Goal: Find specific page/section: Find specific page/section

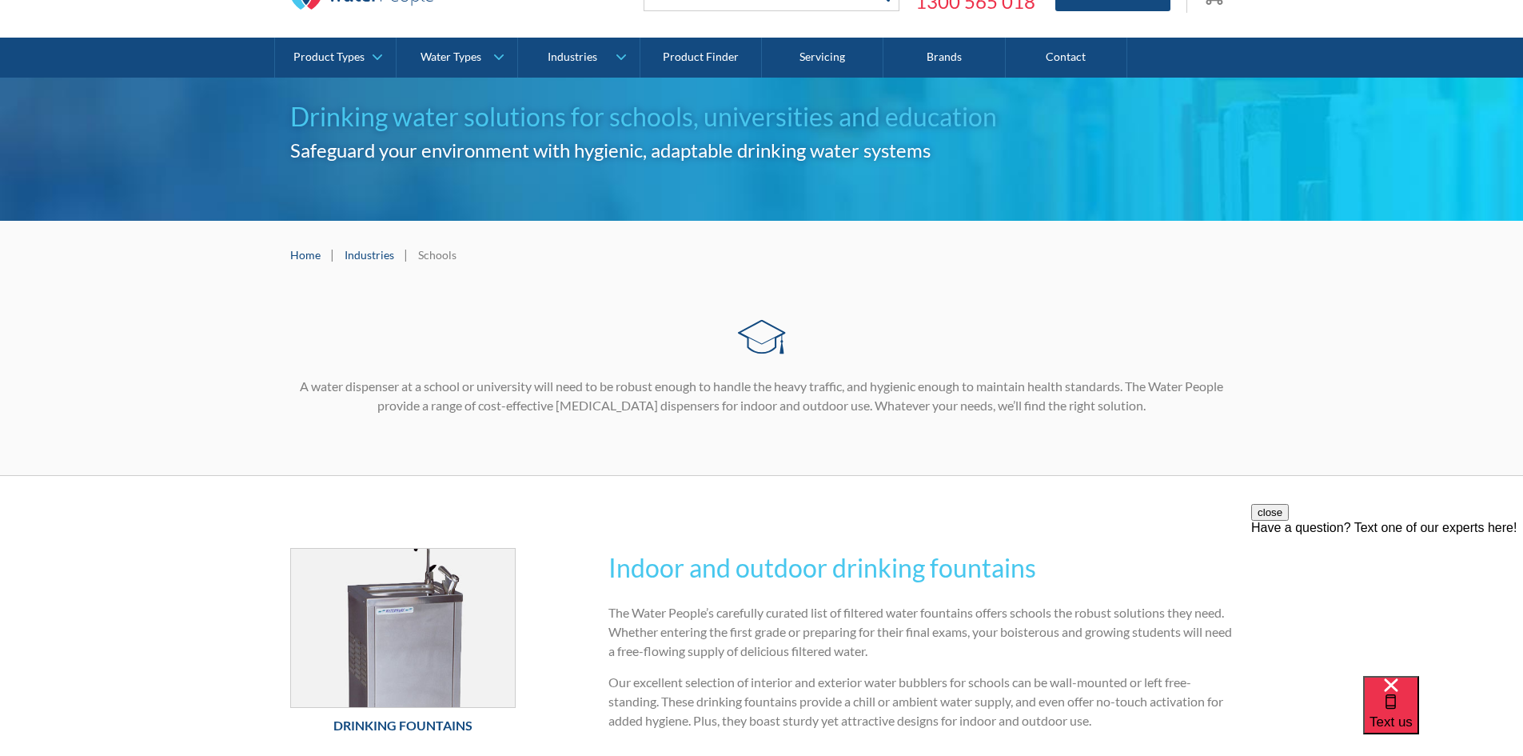
scroll to position [80, 0]
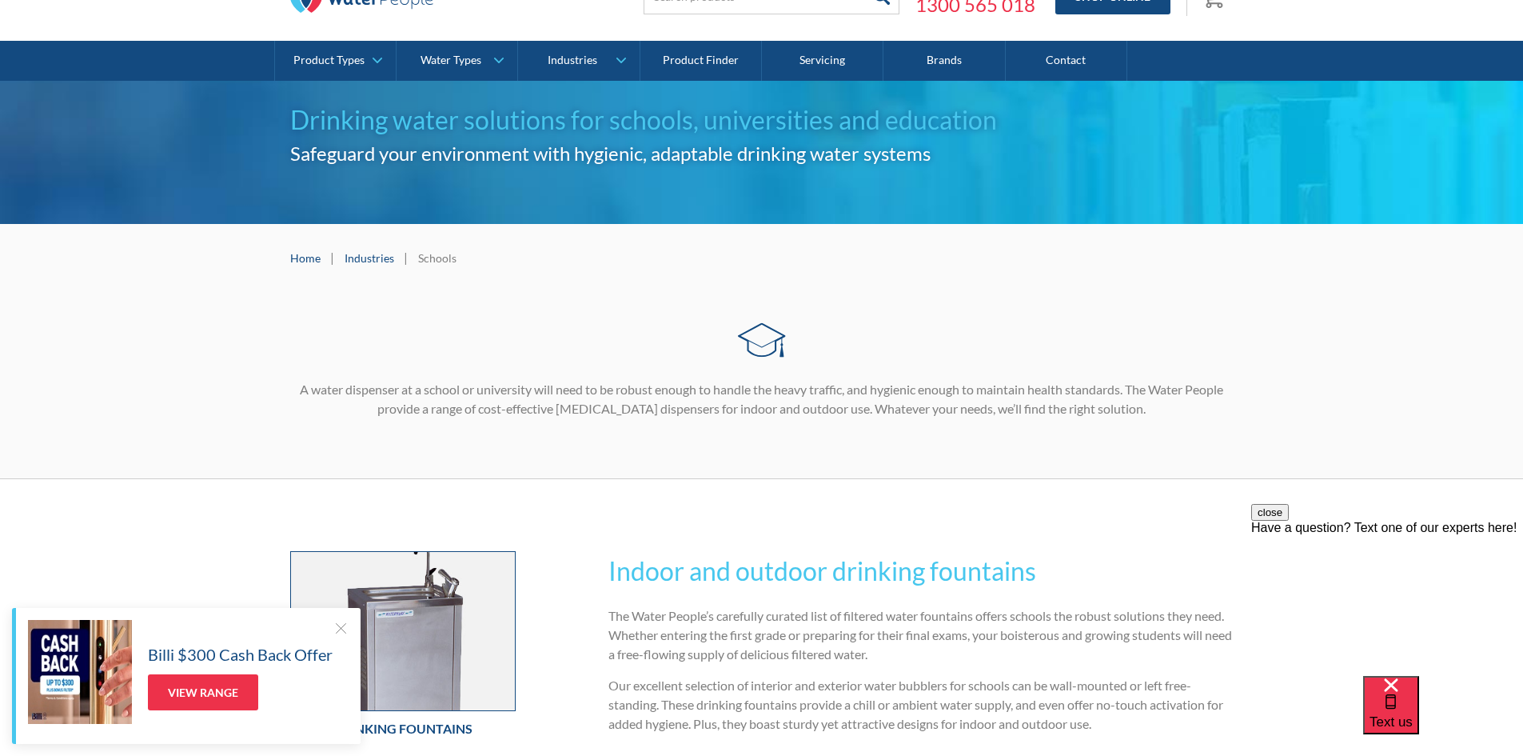
click at [432, 641] on img at bounding box center [403, 631] width 225 height 158
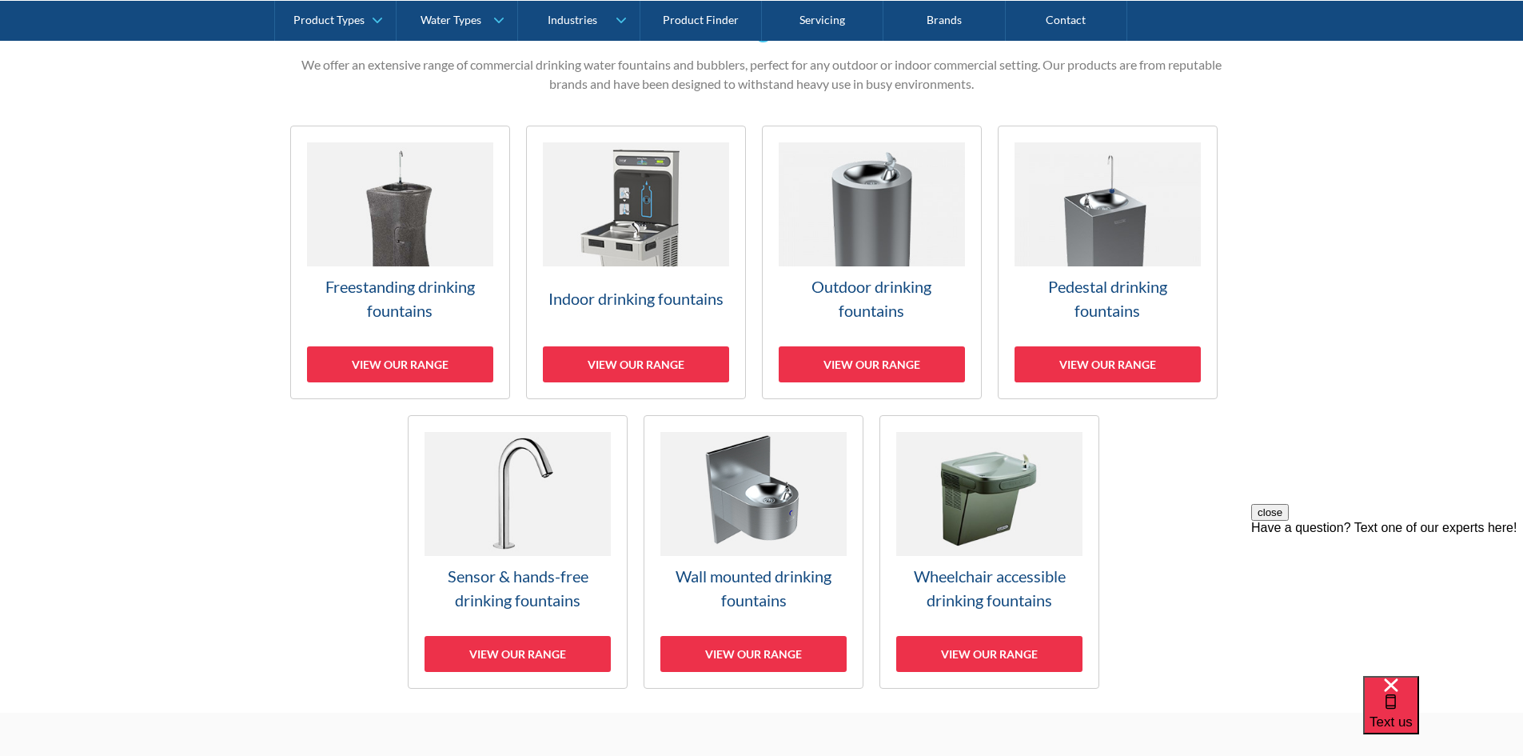
click at [612, 219] on img at bounding box center [636, 204] width 186 height 124
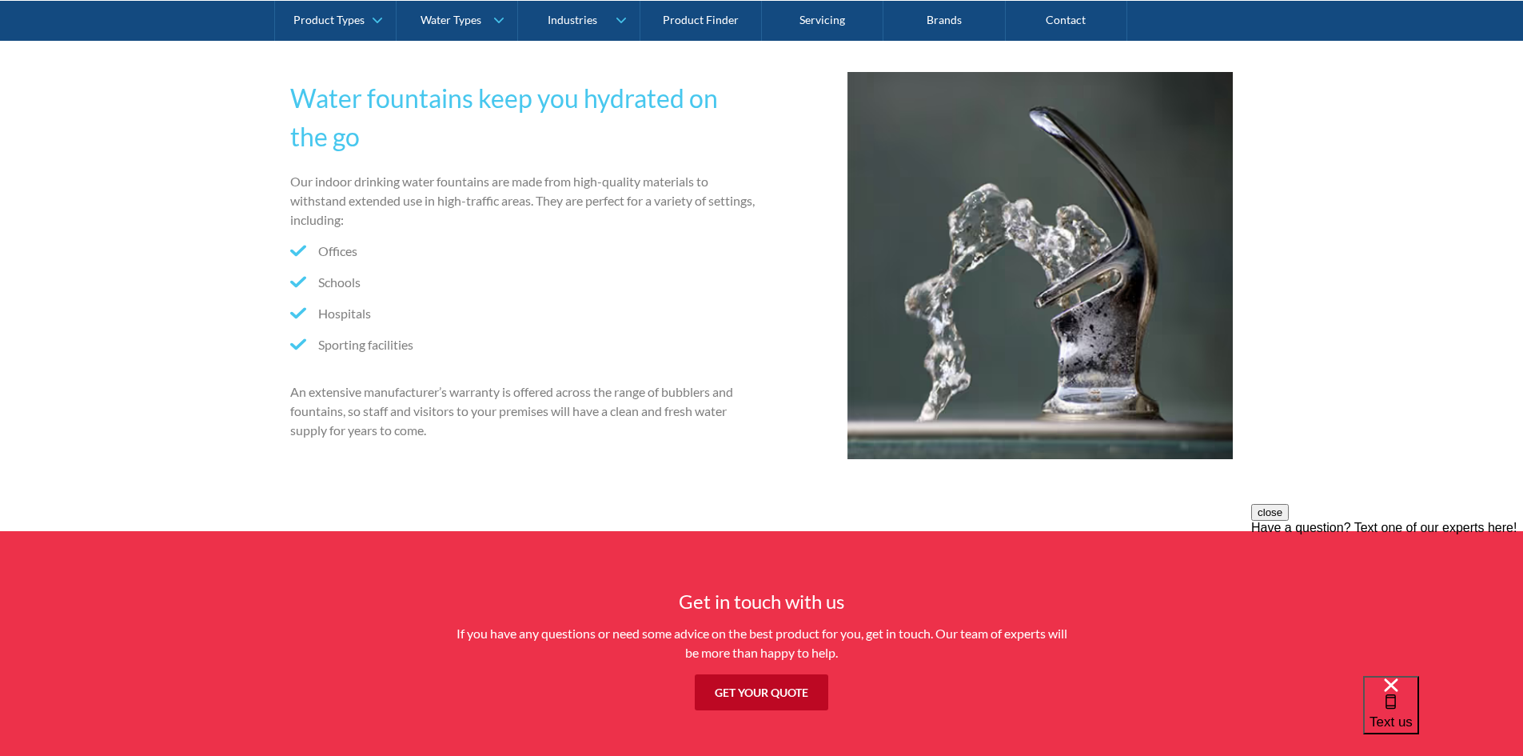
scroll to position [3311, 0]
